Goal: Transaction & Acquisition: Purchase product/service

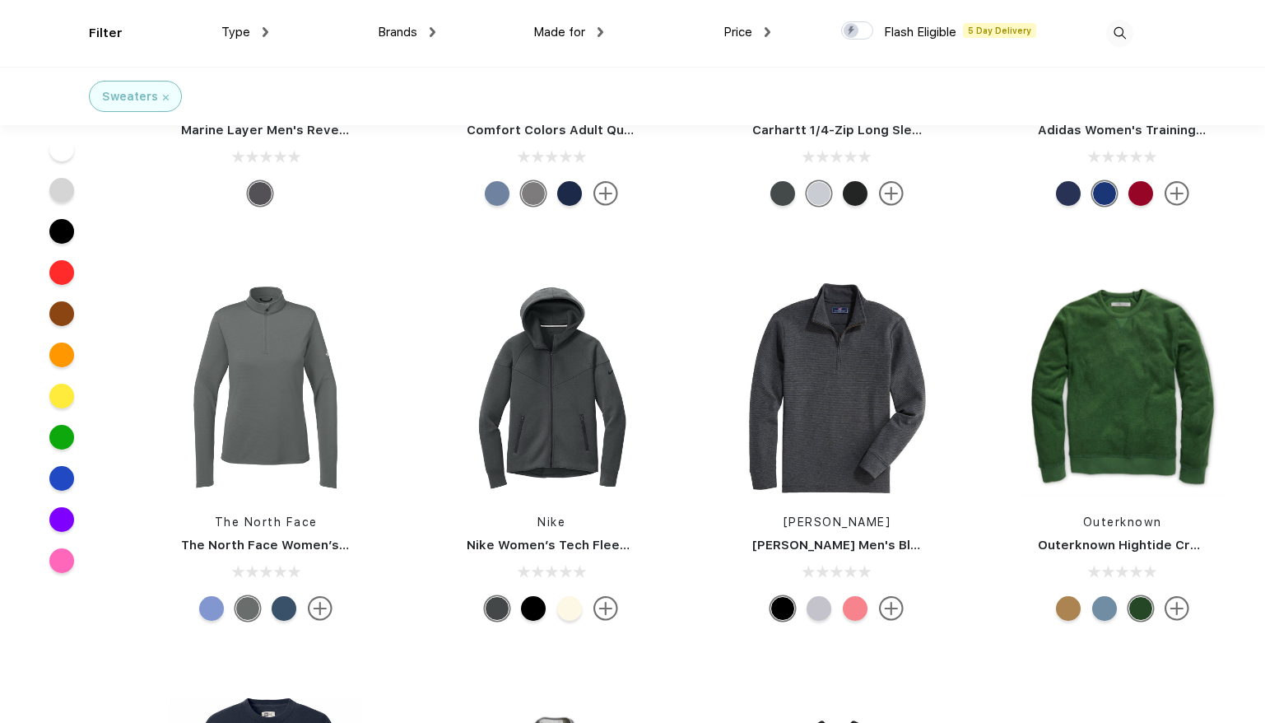
scroll to position [1976, 0]
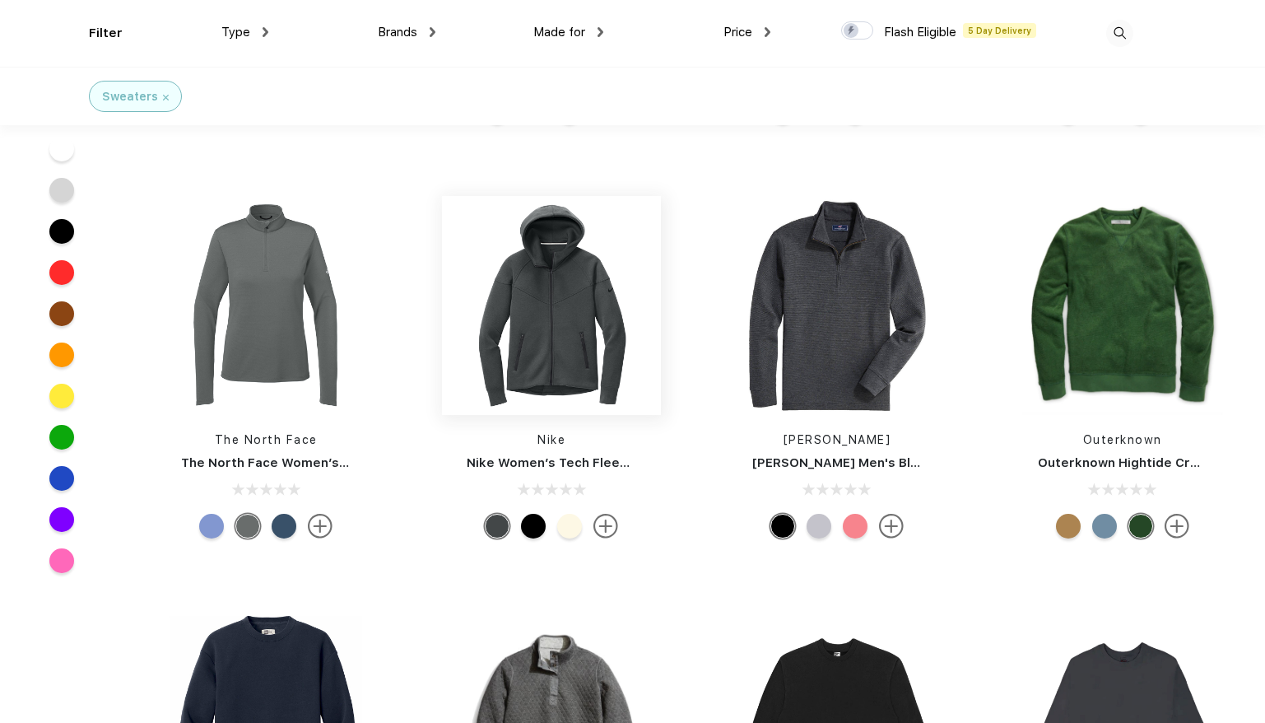
click at [564, 356] on img at bounding box center [551, 305] width 219 height 219
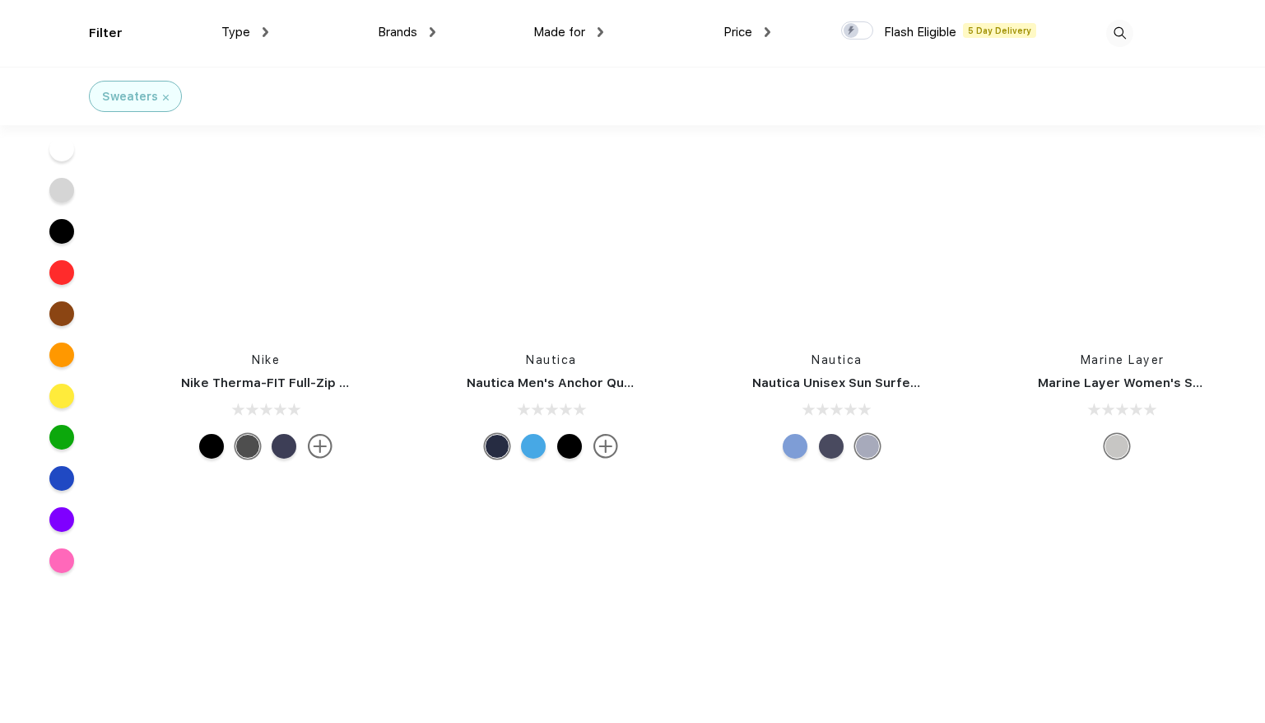
scroll to position [7655, 0]
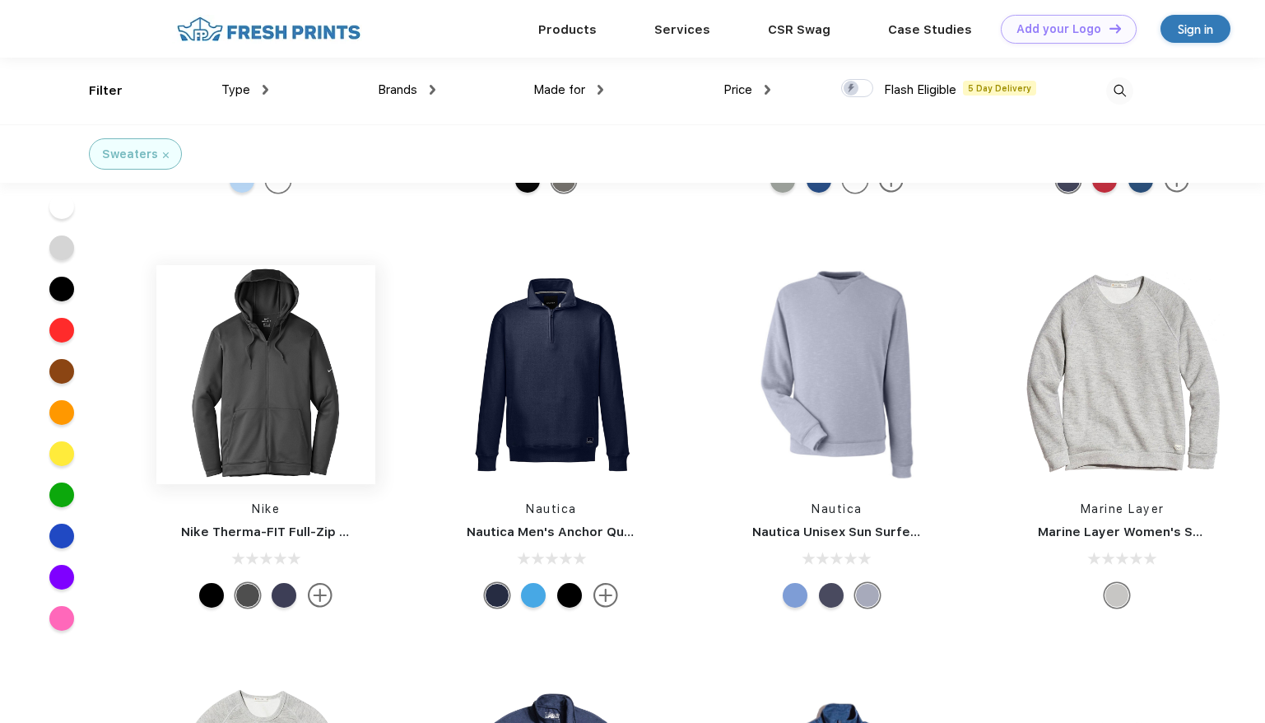
click at [286, 371] on img at bounding box center [265, 374] width 219 height 219
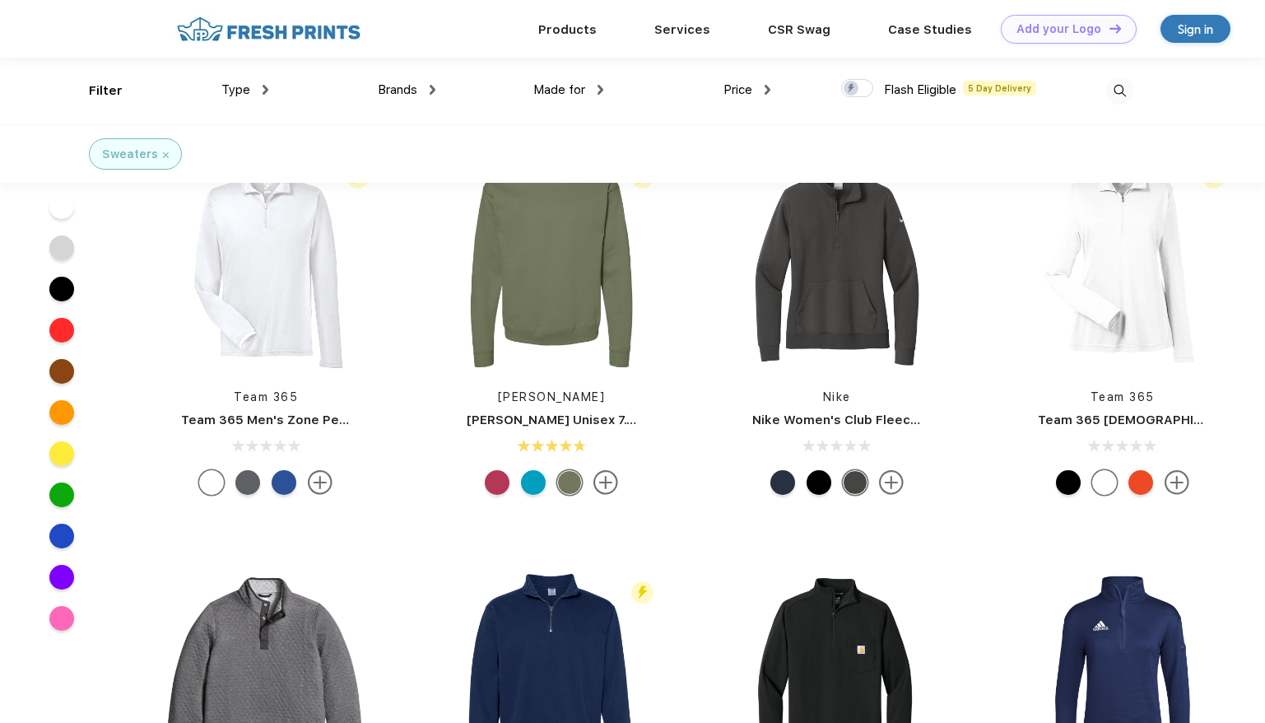
scroll to position [906, 0]
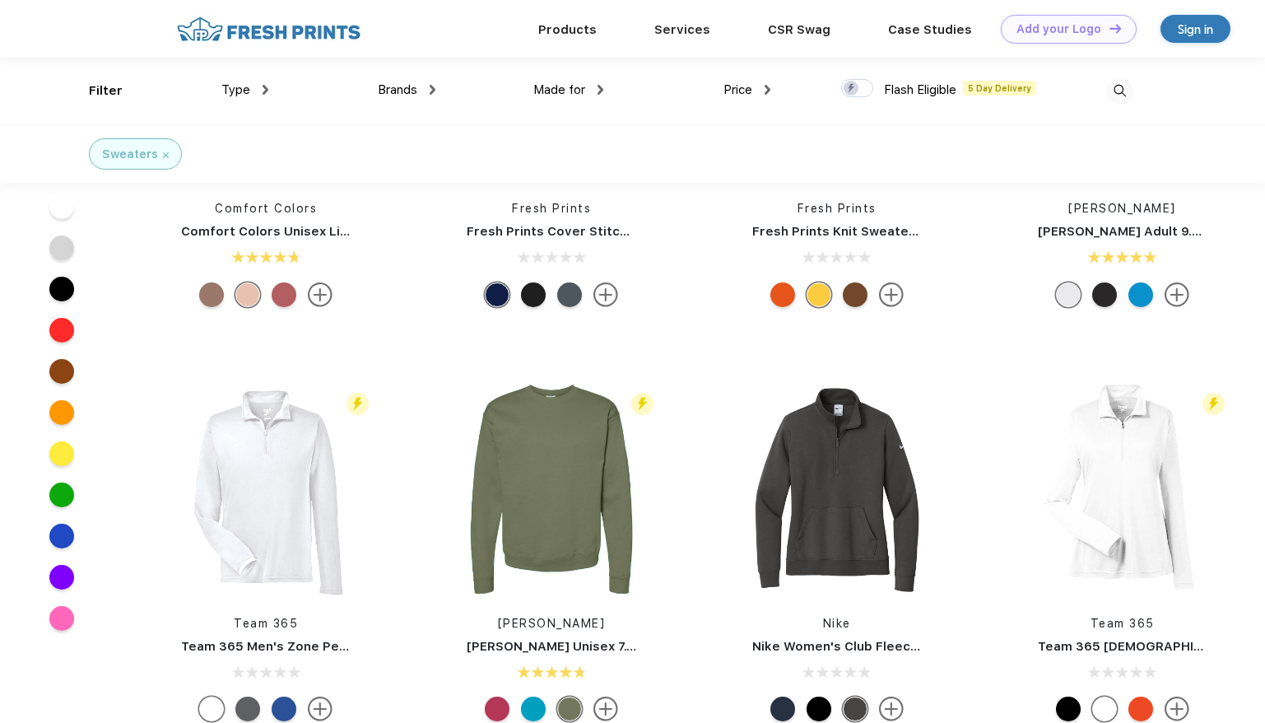
click at [1123, 89] on img at bounding box center [1119, 90] width 27 height 27
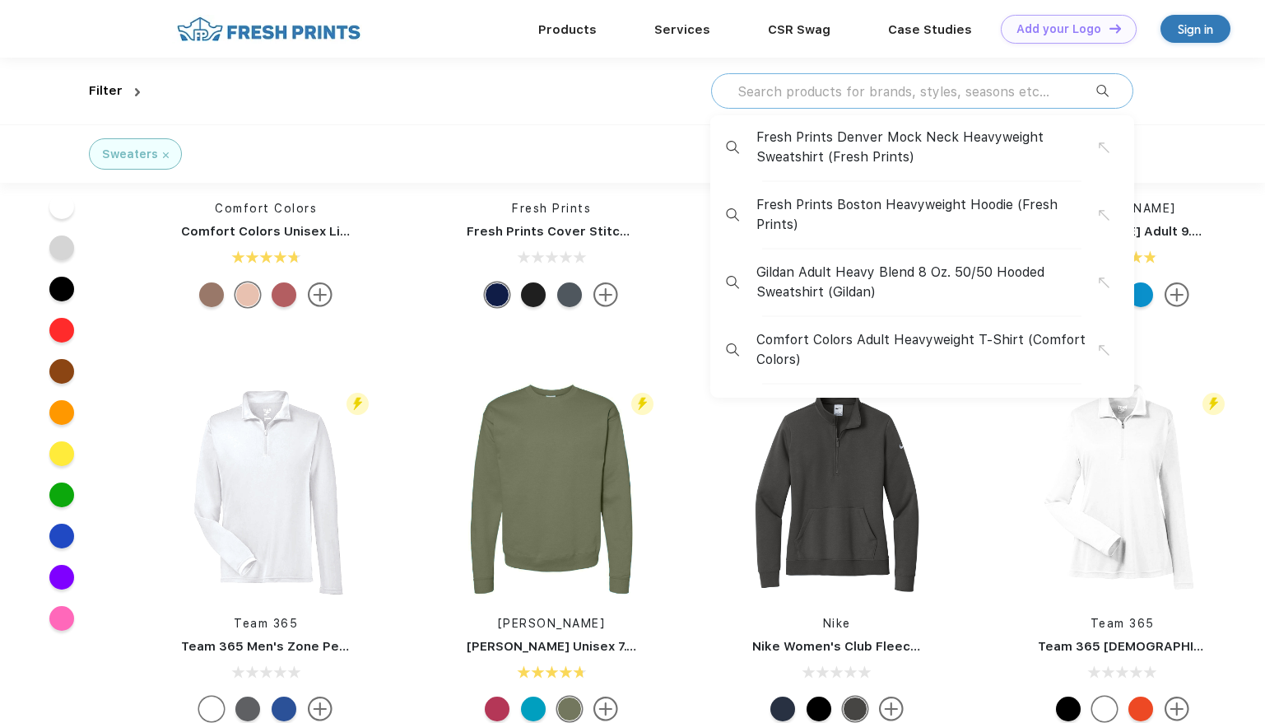
click at [815, 92] on input "text" at bounding box center [916, 91] width 360 height 18
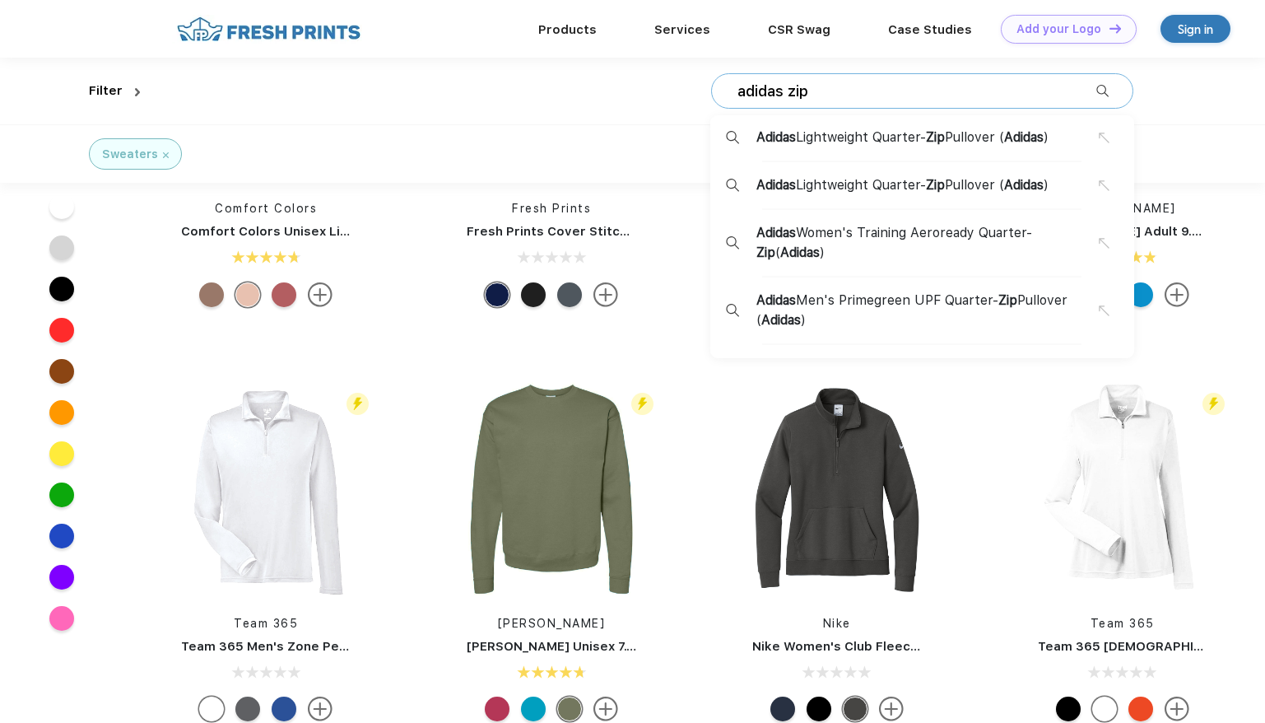
type input "adidas zip"
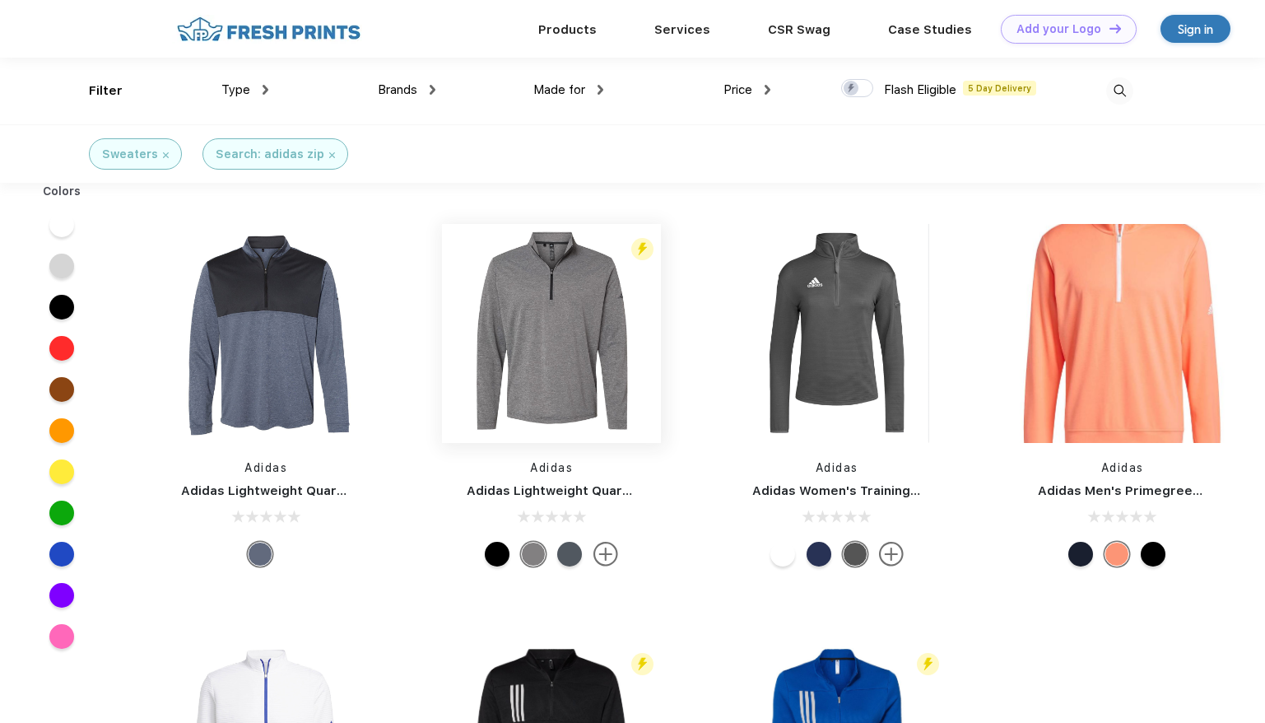
click at [611, 349] on img at bounding box center [551, 333] width 219 height 219
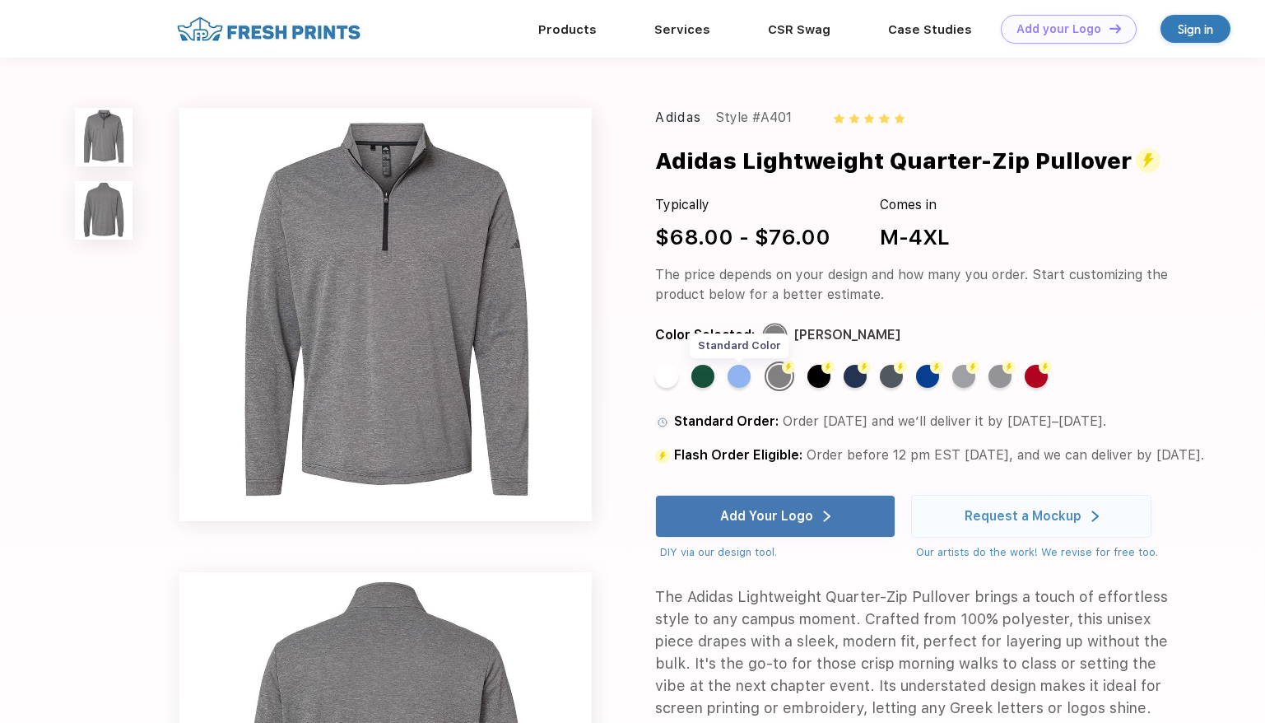
click at [740, 379] on div "Standard Color" at bounding box center [739, 376] width 23 height 23
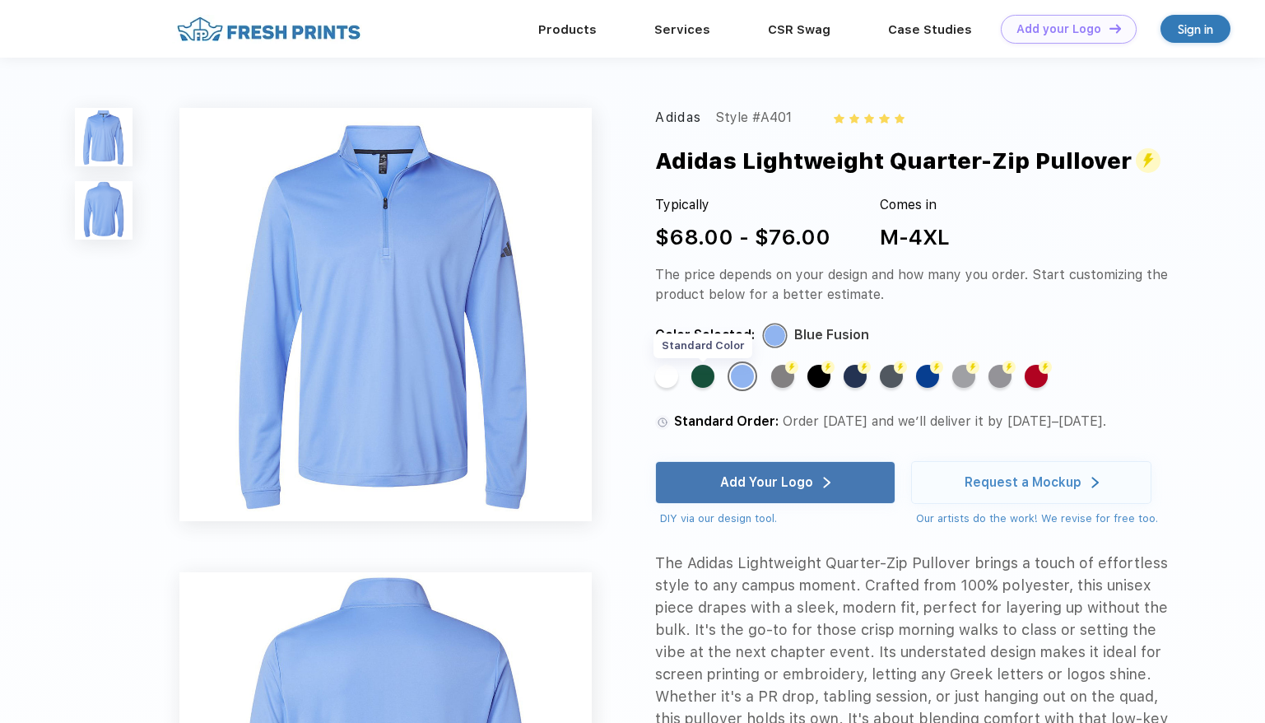
click at [699, 383] on div "Standard Color" at bounding box center [702, 376] width 23 height 23
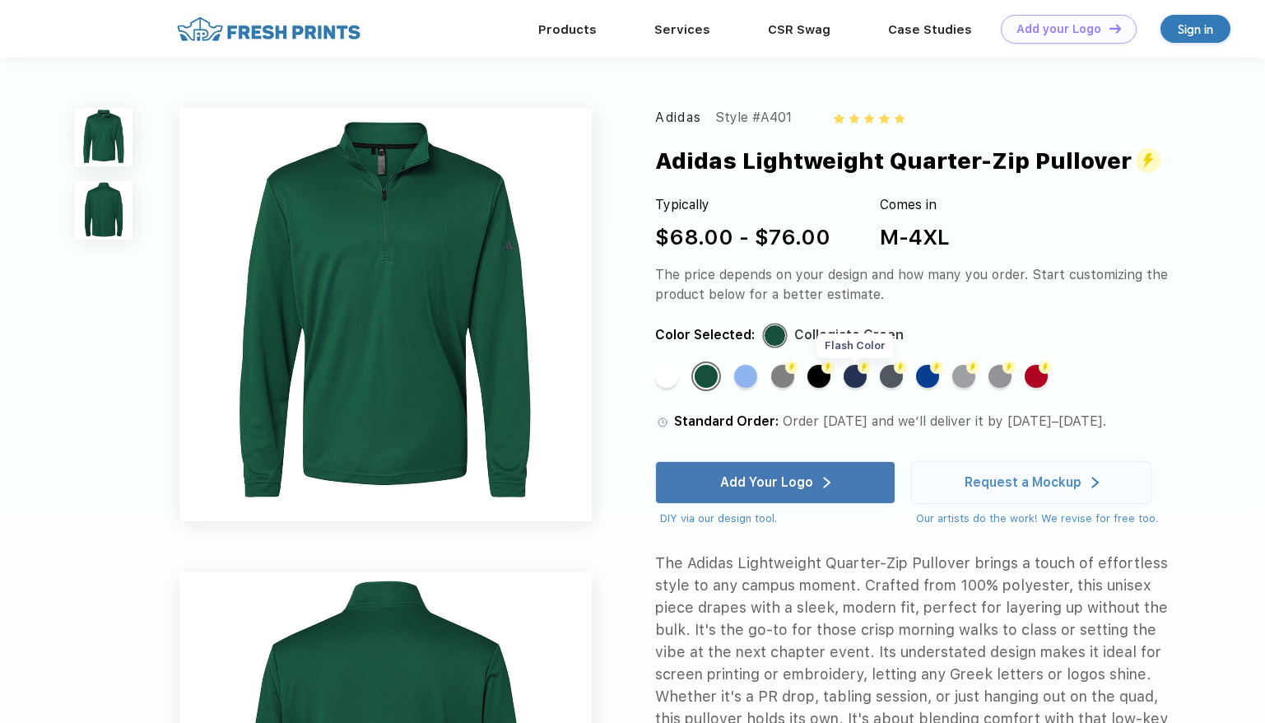
click at [854, 373] on div "Flash Color" at bounding box center [855, 376] width 23 height 23
